Goal: Book appointment/travel/reservation

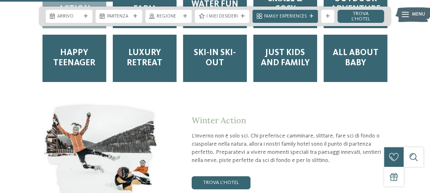
scroll to position [1185, 0]
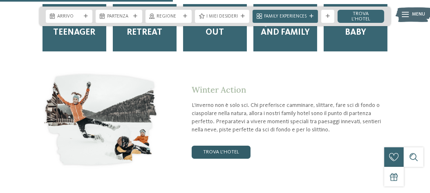
click at [217, 146] on link "trova l’hotel" at bounding box center [221, 152] width 59 height 13
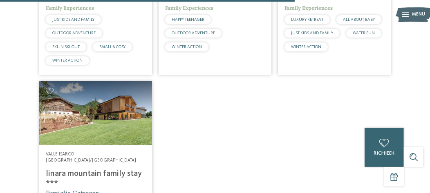
scroll to position [1168, 0]
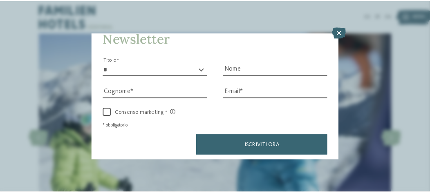
scroll to position [19, 0]
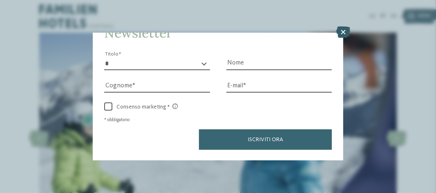
click at [346, 30] on icon at bounding box center [343, 32] width 14 height 11
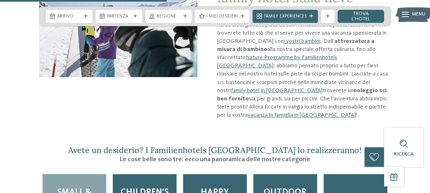
scroll to position [776, 0]
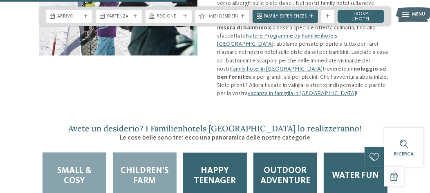
click at [160, 166] on span "Children’s Farm" at bounding box center [144, 176] width 51 height 20
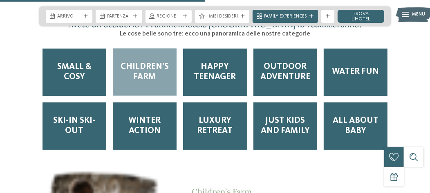
scroll to position [940, 0]
